Goal: Contribute content: Contribute content

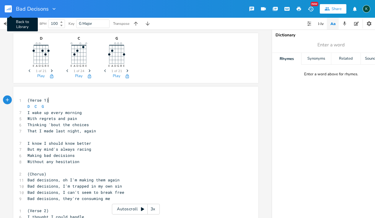
click at [7, 9] on rect "button" at bounding box center [8, 8] width 7 height 7
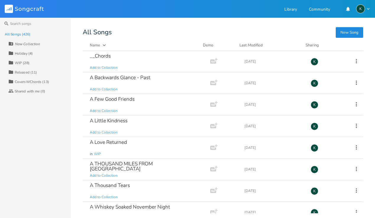
click at [357, 34] on button "New Song" at bounding box center [348, 32] width 27 height 11
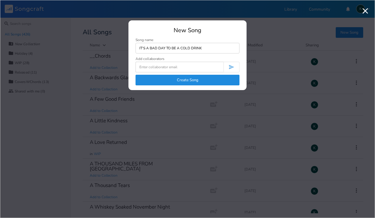
type input "IT'S A BAD DAY TO BE A COLD DRINK"
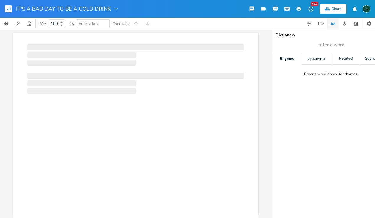
scroll to position [0, 0]
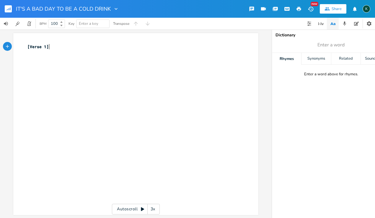
type textarea "[Verse 1]"
drag, startPoint x: 48, startPoint y: 48, endPoint x: 16, endPoint y: 40, distance: 33.8
click at [16, 40] on div "[Verse 1] x [Verse 1] ​" at bounding box center [135, 124] width 245 height 182
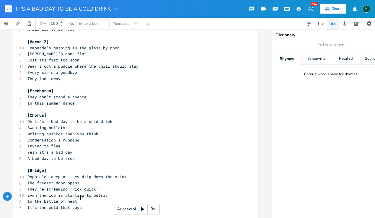
click at [6, 8] on rect "button" at bounding box center [8, 8] width 7 height 7
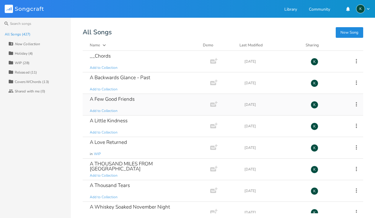
scroll to position [635, 0]
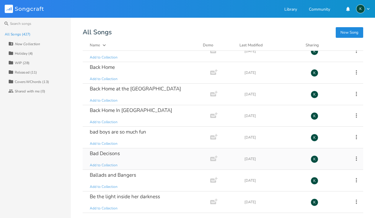
click at [113, 153] on div "Bad Decisons" at bounding box center [105, 153] width 30 height 5
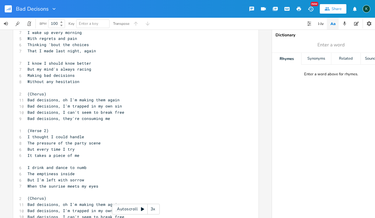
scroll to position [75, 0]
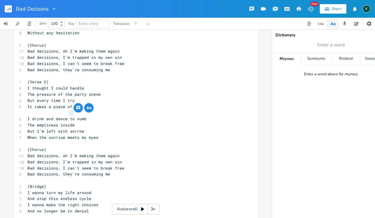
drag, startPoint x: 67, startPoint y: 114, endPoint x: 72, endPoint y: 114, distance: 5.0
click at [72, 116] on span "I drink and dance to numb" at bounding box center [56, 118] width 59 height 5
type textarea "TI"
type textarea "till i"
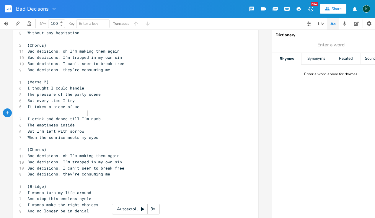
type textarea "I'm"
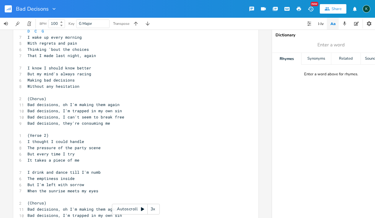
drag, startPoint x: 122, startPoint y: 0, endPoint x: 27, endPoint y: -5, distance: 95.7
click at [27, 0] on html "Bad Decisons New Share K BPM 100 Key G Major Transpose D E A D G B E Previous 1…" at bounding box center [187, 109] width 375 height 218
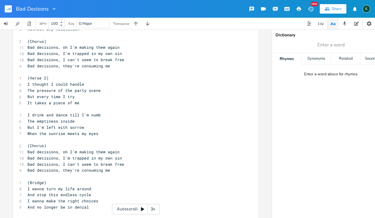
scroll to position [0, 0]
click at [67, 112] on span "I drink and dance till I'm numb" at bounding box center [63, 114] width 73 height 5
drag, startPoint x: 101, startPoint y: 110, endPoint x: 31, endPoint y: 109, distance: 70.8
click at [31, 112] on pre "I drink and dance till I'm numb" at bounding box center [132, 115] width 213 height 6
type textarea "="
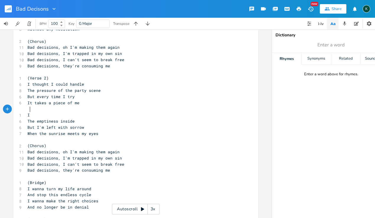
scroll to position [0, 0]
type textarea "'ll dance all night till the [PERSON_NAME]"
type textarea "nin' comes"
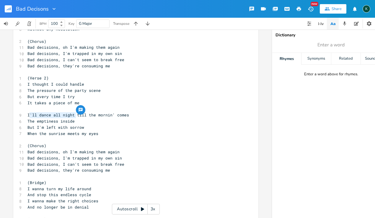
drag, startPoint x: 73, startPoint y: 117, endPoint x: 27, endPoint y: 115, distance: 46.0
click at [27, 118] on span "The emptiness inside" at bounding box center [50, 120] width 47 height 5
type textarea "I'll"
type textarea "I'll drink all night till I feel numb"
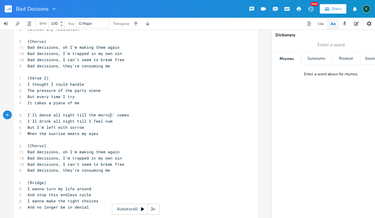
scroll to position [0, 46]
click at [85, 124] on pre "But I'm left with sorrow" at bounding box center [132, 127] width 213 height 6
click at [80, 124] on span "But I'm left with sorrow" at bounding box center [55, 126] width 57 height 5
click at [90, 124] on pre "But I'm left with sorrow" at bounding box center [132, 127] width 213 height 6
type textarea "rro"
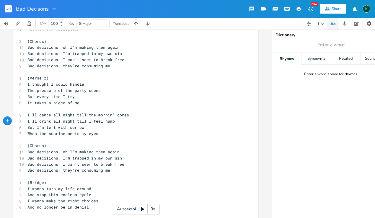
click at [73, 124] on span "But I'm left with sorrow" at bounding box center [55, 126] width 57 height 5
click at [81, 124] on span "But I'm left with sorrow" at bounding box center [55, 126] width 57 height 5
drag, startPoint x: 83, startPoint y: 121, endPoint x: 26, endPoint y: 122, distance: 56.3
click at [27, 124] on span "But I'm left with sorrow" at bounding box center [55, 126] width 57 height 5
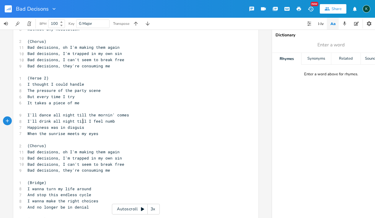
type textarea "Happiness was in disguise"
type textarea "When"
drag, startPoint x: 37, startPoint y: 128, endPoint x: 26, endPoint y: 128, distance: 11.2
click at [27, 131] on span "When the sunrise meets my eyes" at bounding box center [62, 133] width 71 height 5
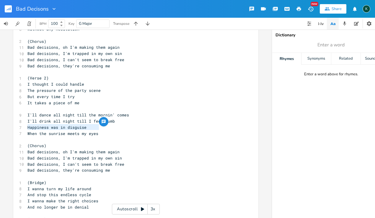
drag, startPoint x: 96, startPoint y: 127, endPoint x: 26, endPoint y: 126, distance: 70.2
click at [27, 131] on span "When the sunrise meets my eyes" at bounding box center [62, 133] width 71 height 5
type textarea "When the sun comes up I realize"
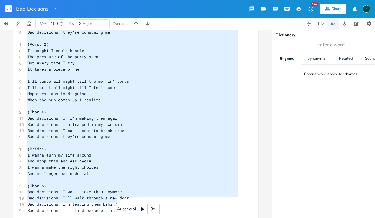
type textarea "(Verse 1) D C G I wake up every morning With regrets and pain Thinking 'bout th…"
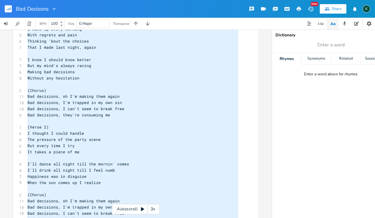
drag, startPoint x: 117, startPoint y: 200, endPoint x: -27, endPoint y: -39, distance: 279.4
click at [0, 0] on html "Bad Decisons New Share K BPM 100 Key G Major Transpose D E A D G B E Previous 1…" at bounding box center [187, 109] width 375 height 218
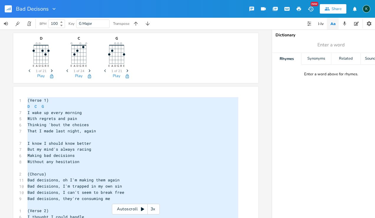
click at [49, 108] on pre "D C G" at bounding box center [132, 106] width 213 height 6
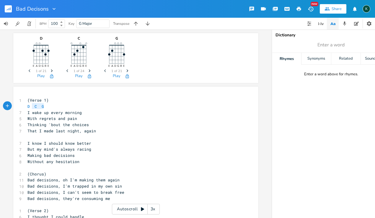
type textarea "D C G"
drag, startPoint x: 50, startPoint y: 107, endPoint x: 17, endPoint y: 104, distance: 32.9
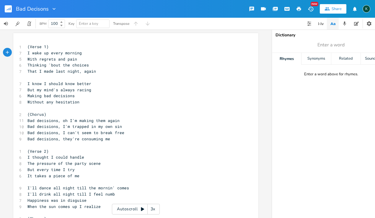
click at [36, 78] on pre "​" at bounding box center [132, 77] width 213 height 6
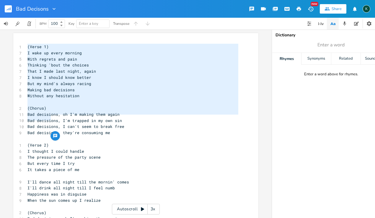
type textarea "(Verse 1) I wake up every morning With regrets and pain Thinking 'bout the choi…"
drag, startPoint x: 25, startPoint y: 47, endPoint x: 47, endPoint y: 117, distance: 73.5
click at [47, 117] on div "1 (Verse 1) 7 I wake up every morning 5 With regrets and pain 6 Thinking 'bout …" at bounding box center [132, 179] width 213 height 270
click at [49, 179] on span "I'll dance all night till the mornin' comes" at bounding box center [77, 181] width 101 height 5
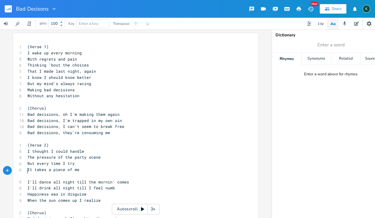
click at [37, 173] on pre "​" at bounding box center [132, 176] width 213 height 6
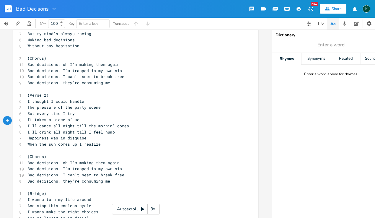
scroll to position [95, 0]
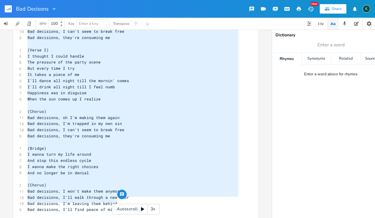
drag, startPoint x: 119, startPoint y: 200, endPoint x: -22, endPoint y: 4, distance: 241.7
click at [0, 4] on html "Bad Decisons New Share K BPM 100 Key Enter a key Transpose (Chorus) Bad decisio…" at bounding box center [187, 109] width 375 height 218
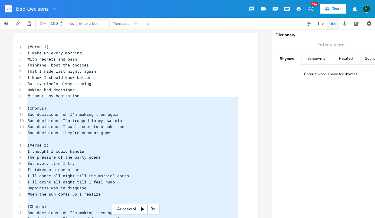
click at [27, 47] on span "(Verse 1)" at bounding box center [37, 46] width 21 height 5
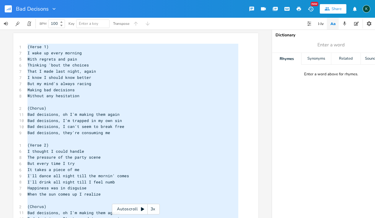
scroll to position [187, 0]
type textarea "(Verse 1) I wake up every morning With regrets and pain Thinking 'bout the choi…"
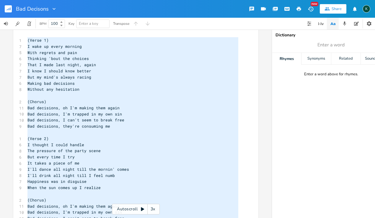
scroll to position [91, 0]
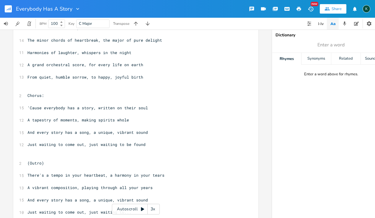
scroll to position [107, 0]
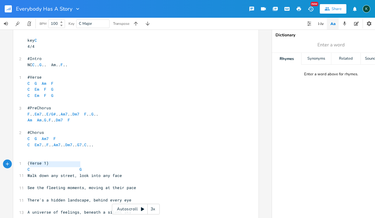
type textarea "C G"
drag, startPoint x: 83, startPoint y: 165, endPoint x: 18, endPoint y: 163, distance: 65.2
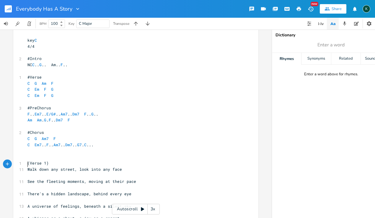
click at [46, 178] on span "See the fleeting moments, moving at their pace" at bounding box center [81, 180] width 109 height 5
click at [132, 166] on pre "Walk down any street, look into any face" at bounding box center [132, 169] width 213 height 6
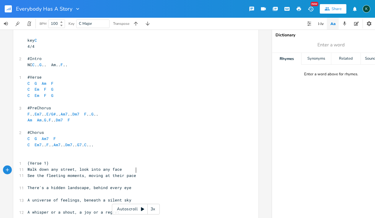
click at [140, 172] on pre "See the fleeting moments, moving at their pace" at bounding box center [132, 175] width 213 height 6
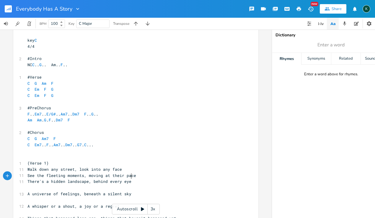
click at [138, 178] on pre "There's a hidden landscape, behind every eye" at bounding box center [132, 181] width 213 height 6
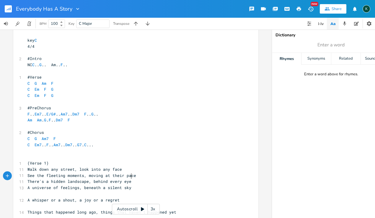
click at [129, 185] on span "A universe of feelings, beneath a silent sky" at bounding box center [79, 187] width 104 height 5
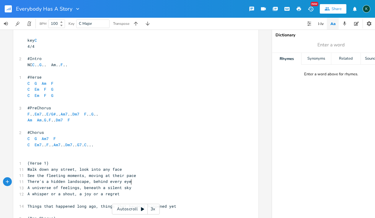
click at [122, 191] on pre "A whisper or a shout, a joy or a regret" at bounding box center [132, 194] width 213 height 6
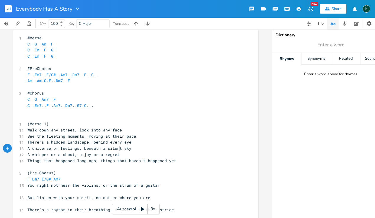
scroll to position [245, 0]
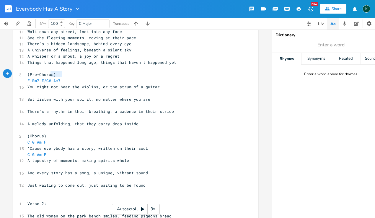
type textarea "F Em7 E/G# Am7"
drag, startPoint x: 60, startPoint y: 73, endPoint x: 10, endPoint y: 71, distance: 50.2
click at [10, 71] on div "C E A D G B E Previous 1 of 24 Next Play G E A D G B E Previous 1 of 21 Next Pl…" at bounding box center [135, 123] width 271 height 188
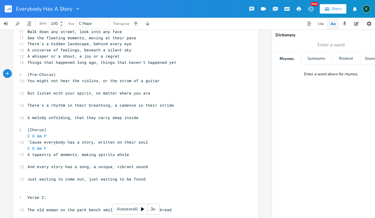
click at [42, 84] on pre "​" at bounding box center [132, 87] width 213 height 6
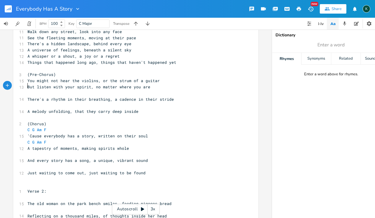
click at [37, 90] on pre "​" at bounding box center [132, 93] width 213 height 6
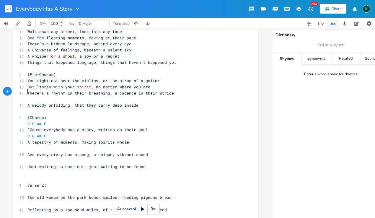
click at [33, 96] on pre "​" at bounding box center [132, 99] width 213 height 6
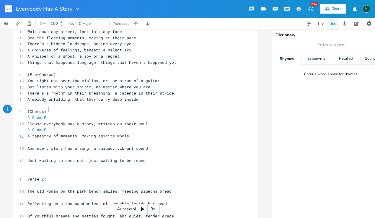
type textarea "C G Am F"
drag, startPoint x: 47, startPoint y: 108, endPoint x: 13, endPoint y: 110, distance: 33.7
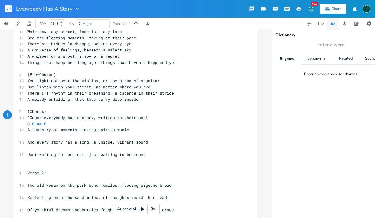
type textarea "C G Am F"
drag, startPoint x: 46, startPoint y: 117, endPoint x: 16, endPoint y: 116, distance: 30.1
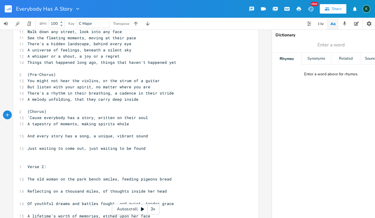
click at [31, 127] on pre "​" at bounding box center [132, 130] width 213 height 6
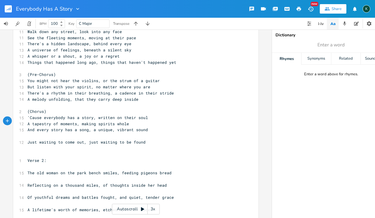
click at [32, 133] on pre "​" at bounding box center [132, 136] width 213 height 6
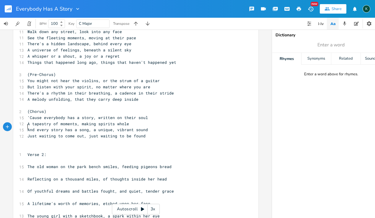
click at [33, 157] on pre "​" at bounding box center [132, 160] width 213 height 6
click at [58, 151] on pre "Verse 2:" at bounding box center [132, 154] width 213 height 6
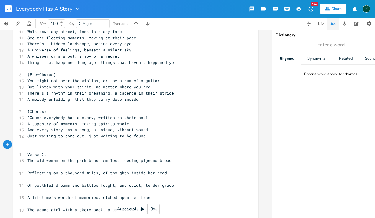
click at [60, 163] on pre "​" at bounding box center [132, 166] width 213 height 6
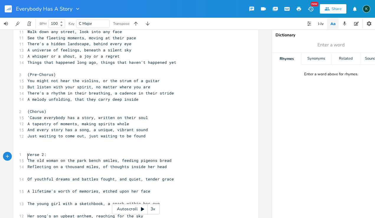
scroll to position [276, 0]
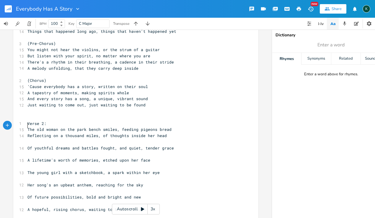
click at [40, 145] on span "Of youthful dreams and battles fought, and quiet, tender grace" at bounding box center [100, 147] width 146 height 5
click at [38, 139] on pre "​" at bounding box center [132, 142] width 213 height 6
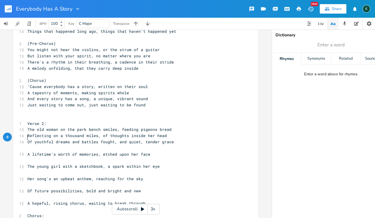
click at [28, 145] on pre "​" at bounding box center [132, 148] width 213 height 6
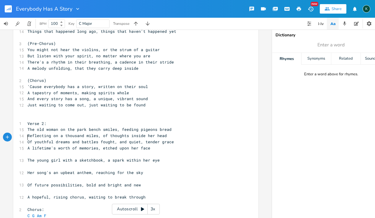
click at [29, 151] on pre "​" at bounding box center [132, 154] width 213 height 6
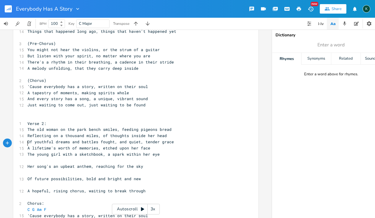
click at [30, 157] on pre "​" at bounding box center [132, 160] width 213 height 6
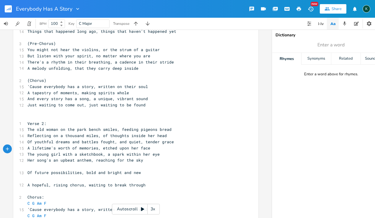
click at [29, 163] on pre "​" at bounding box center [132, 166] width 213 height 6
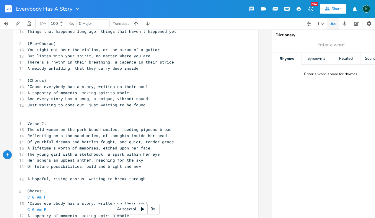
click at [26, 169] on pre "​" at bounding box center [132, 172] width 213 height 6
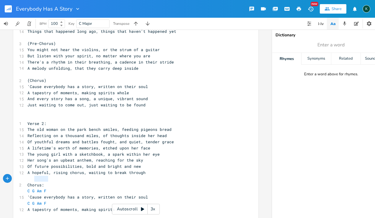
type textarea "C G Am F"
drag, startPoint x: 48, startPoint y: 177, endPoint x: 13, endPoint y: 177, distance: 34.8
click at [14, 177] on div "C G Am F x key C 4/4 ​ 2 #Intro NC C .. G .. Am.. F .. ​ 1 #Verse C G Am F C Em…" at bounding box center [135, 208] width 245 height 700
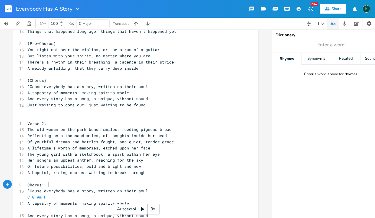
type textarea "C G Am F"
drag, startPoint x: 50, startPoint y: 184, endPoint x: 9, endPoint y: 183, distance: 40.7
click at [9, 183] on div "C E A D G B E Previous 1 of 24 Next Play G E A D G B E Previous 1 of 21 Next Pl…" at bounding box center [135, 123] width 271 height 188
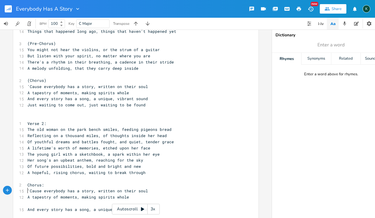
click at [30, 200] on pre "​" at bounding box center [132, 203] width 213 height 6
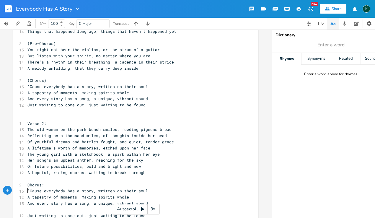
scroll to position [317, 0]
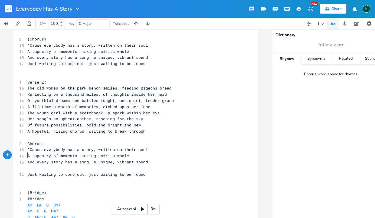
click at [28, 165] on pre "​" at bounding box center [132, 168] width 213 height 6
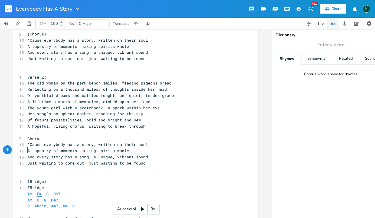
scroll to position [333, 0]
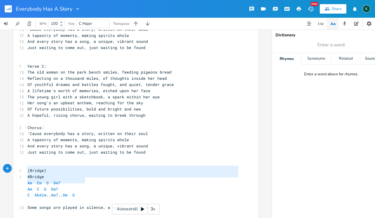
type textarea "#Bridge Am Em G Dm7 Am C G Dm7 C Abdim.. Am7.. Dm G"
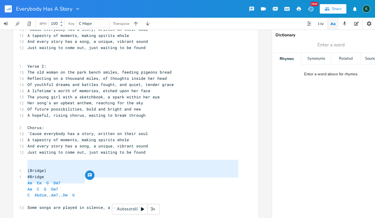
drag, startPoint x: 86, startPoint y: 180, endPoint x: 7, endPoint y: 161, distance: 81.3
click at [7, 161] on div "C E A D G B E Previous 1 of 24 Next Play G E A D G B E Previous 1 of 21 Next Pl…" at bounding box center [135, 123] width 271 height 188
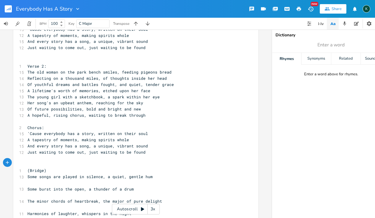
click at [27, 180] on pre "​" at bounding box center [132, 183] width 213 height 6
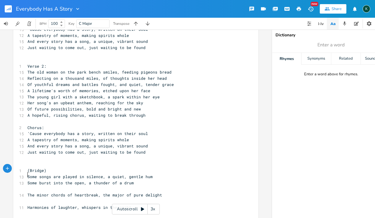
click at [28, 186] on pre "​" at bounding box center [132, 189] width 213 height 6
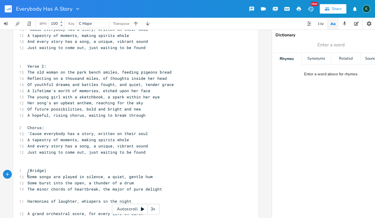
click at [29, 192] on pre "​" at bounding box center [132, 195] width 213 height 6
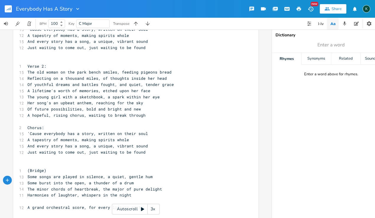
click at [27, 198] on pre "​" at bounding box center [132, 201] width 213 height 6
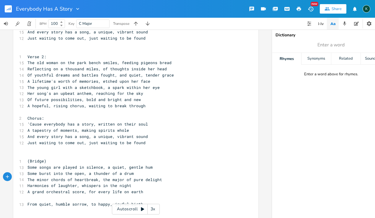
scroll to position [357, 0]
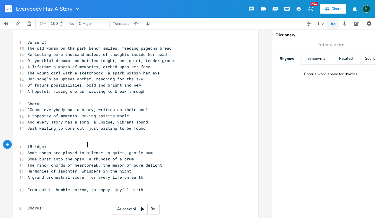
click at [85, 156] on span "Some burst into the open, a thunder of a drum" at bounding box center [80, 158] width 106 height 5
type textarea "with h5t3"
type textarea "the"
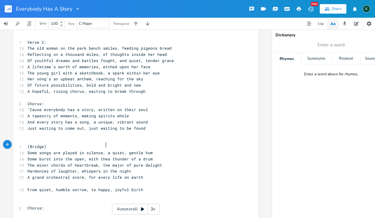
scroll to position [0, 5]
click at [33, 180] on pre "​" at bounding box center [132, 183] width 213 height 6
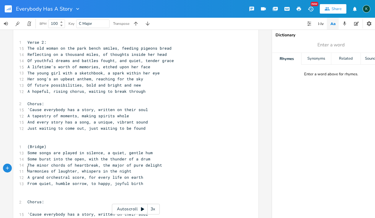
click at [40, 205] on pre "​" at bounding box center [132, 208] width 213 height 6
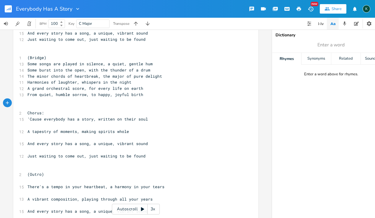
scroll to position [447, 0]
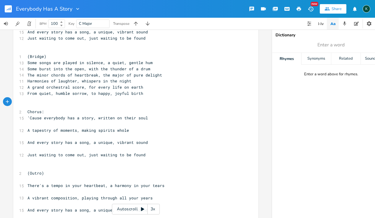
click at [26, 121] on pre "​" at bounding box center [132, 124] width 213 height 6
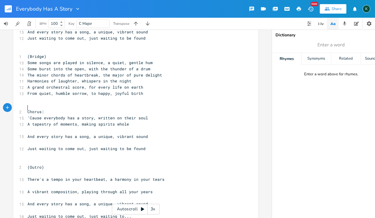
click at [28, 127] on pre "​" at bounding box center [132, 130] width 213 height 6
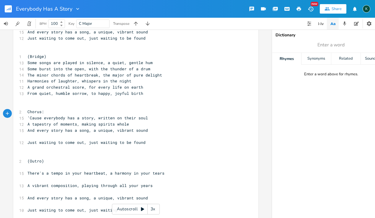
click at [29, 133] on pre at bounding box center [132, 136] width 213 height 6
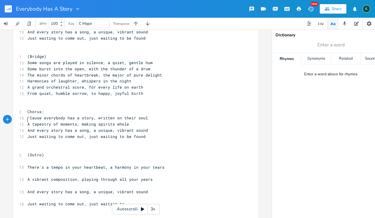
click at [33, 158] on pre "​" at bounding box center [132, 161] width 213 height 6
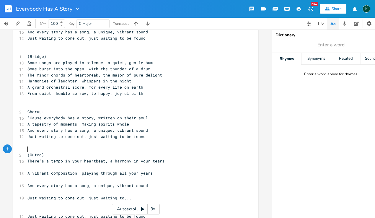
click at [32, 164] on pre "​" at bounding box center [132, 167] width 213 height 6
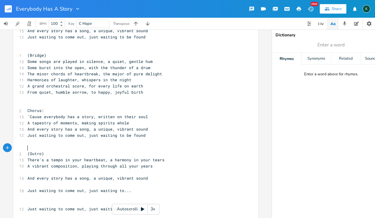
scroll to position [452, 0]
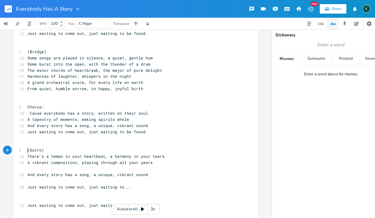
click at [45, 165] on pre "​" at bounding box center [132, 168] width 213 height 6
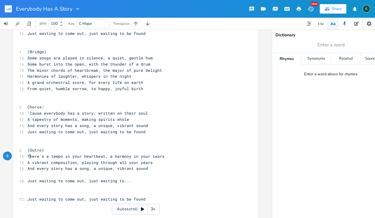
click at [33, 171] on pre at bounding box center [132, 174] width 213 height 6
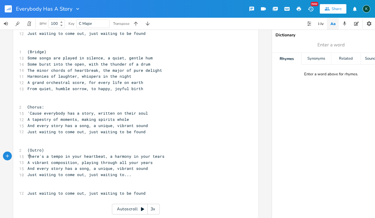
click at [31, 184] on pre "​" at bounding box center [132, 187] width 213 height 6
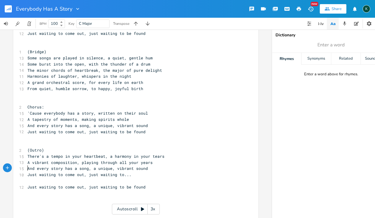
click at [30, 178] on pre "​" at bounding box center [132, 181] width 213 height 6
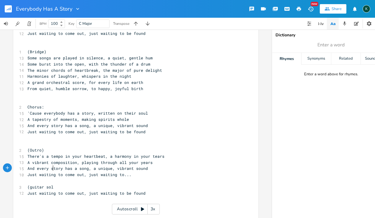
scroll to position [0, 16]
type textarea "(guitar solo)"
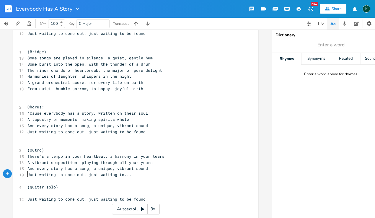
click at [29, 172] on span "Just waiting to come out, just waiting to..." at bounding box center [79, 174] width 104 height 5
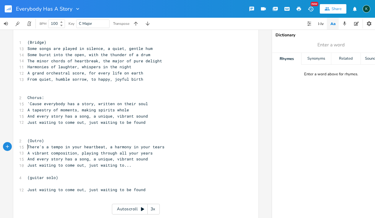
scroll to position [473, 0]
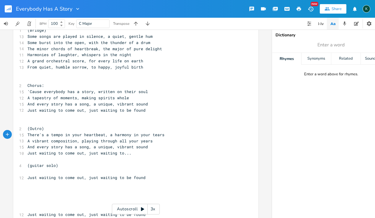
click at [29, 205] on pre "​" at bounding box center [132, 208] width 213 height 6
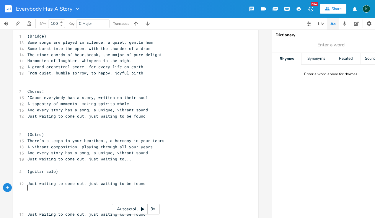
scroll to position [461, 0]
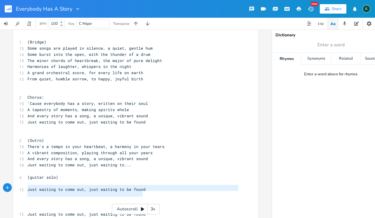
type textarea "Just waiting to come out, just waiting to be found"
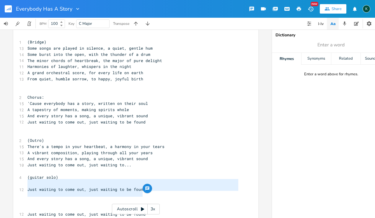
drag, startPoint x: 155, startPoint y: 195, endPoint x: 7, endPoint y: 184, distance: 148.2
click at [6, 181] on div "C E A D G B E Previous 1 of 24 Next Play G E A D G B E Previous 1 of 21 Next Pl…" at bounding box center [135, 123] width 271 height 188
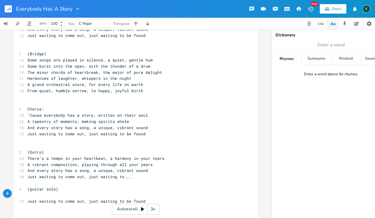
scroll to position [444, 0]
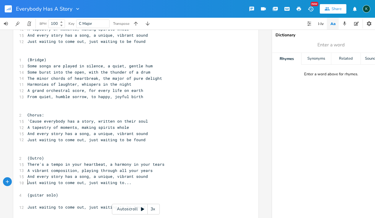
click at [30, 198] on pre "​" at bounding box center [132, 201] width 213 height 6
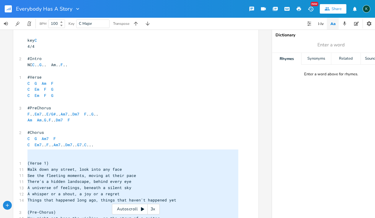
scroll to position [0, 0]
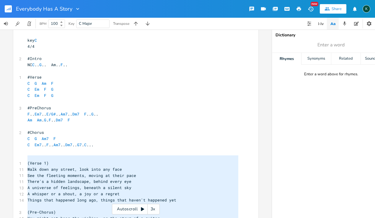
drag, startPoint x: 151, startPoint y: 188, endPoint x: -24, endPoint y: 158, distance: 177.5
click at [0, 158] on html "Everybody Has A Story New Share K BPM 100 Key C Major Transpose C E A D G B E P…" at bounding box center [187, 109] width 375 height 218
type textarea "(Verse 1) Walk down any street, look into any face See the fleeting moments, mo…"
